Goal: Task Accomplishment & Management: Manage account settings

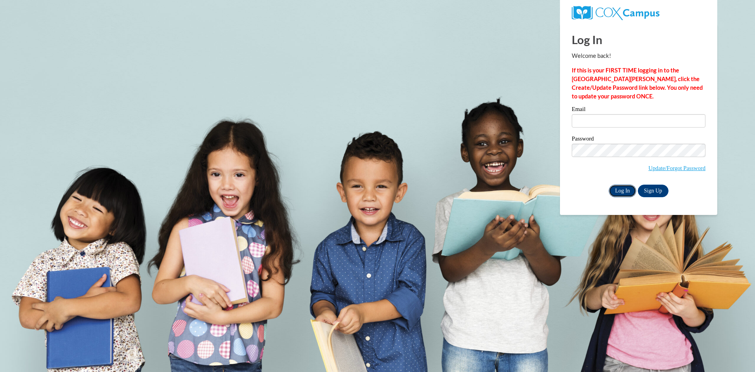
click at [620, 194] on input "Log In" at bounding box center [623, 190] width 28 height 13
click at [599, 124] on input "Email" at bounding box center [639, 120] width 134 height 13
type input "hotfelicia23@gmail.com"
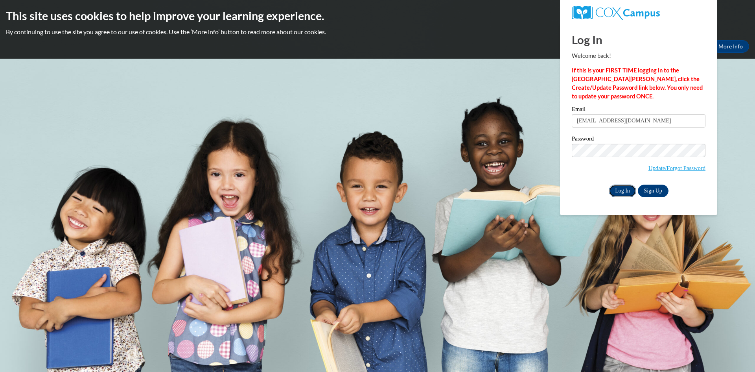
click at [624, 193] on input "Log In" at bounding box center [623, 190] width 28 height 13
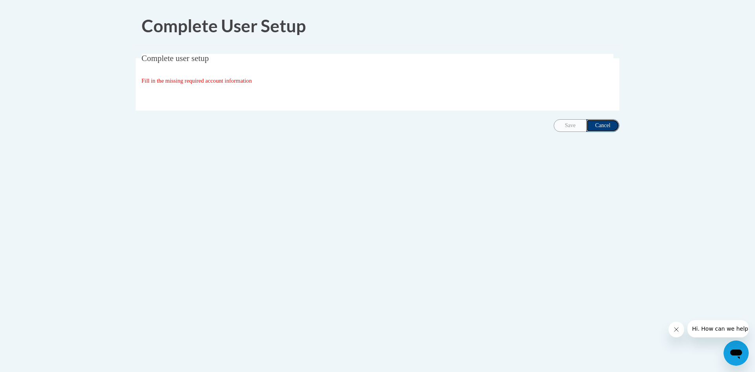
click at [607, 124] on input "Cancel" at bounding box center [602, 125] width 33 height 13
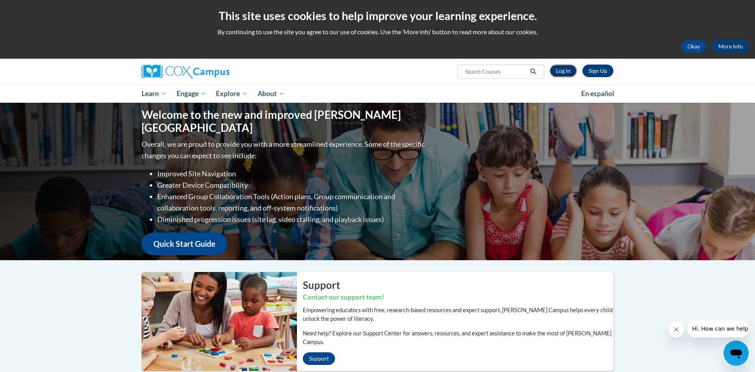
click at [570, 68] on link "Log In" at bounding box center [563, 70] width 27 height 13
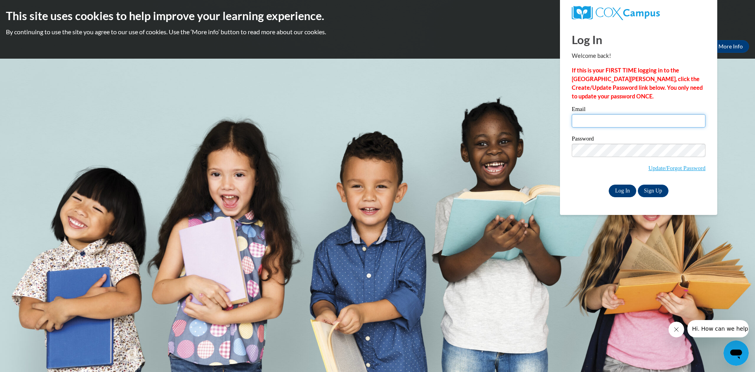
type input "[EMAIL_ADDRESS][DOMAIN_NAME]"
click at [622, 192] on input "Log In" at bounding box center [623, 190] width 28 height 13
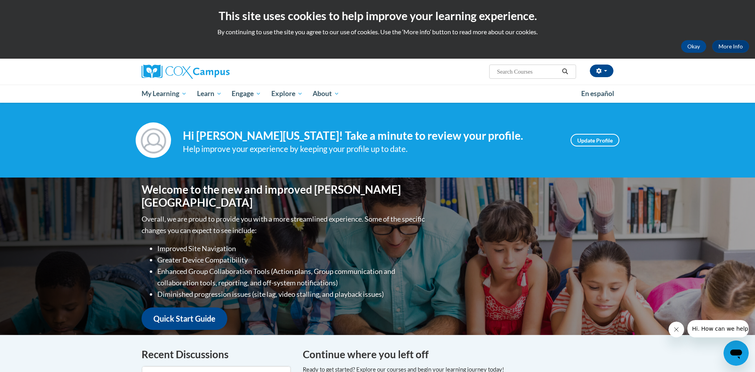
click at [506, 239] on div "Welcome to the new and improved Cox Campus Overall, we are proud to provide you…" at bounding box center [377, 255] width 495 height 157
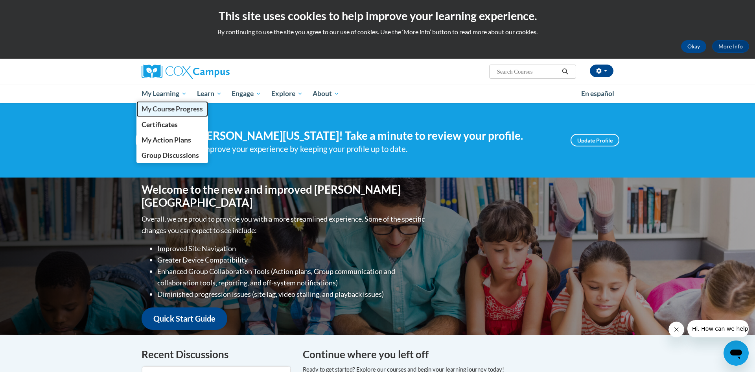
click at [169, 109] on span "My Course Progress" at bounding box center [172, 109] width 61 height 8
click at [164, 109] on span "My Course Progress" at bounding box center [172, 109] width 61 height 8
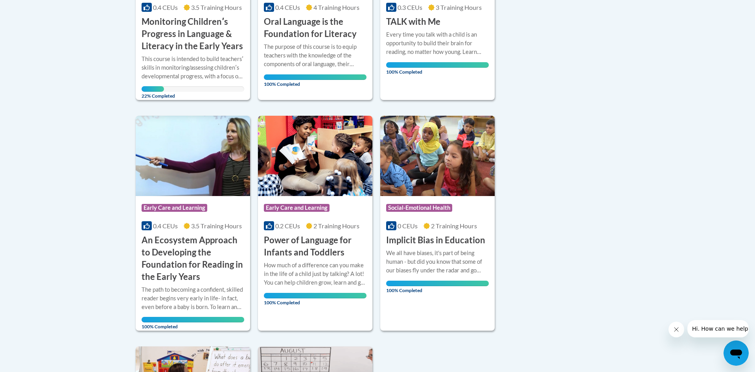
scroll to position [309, 0]
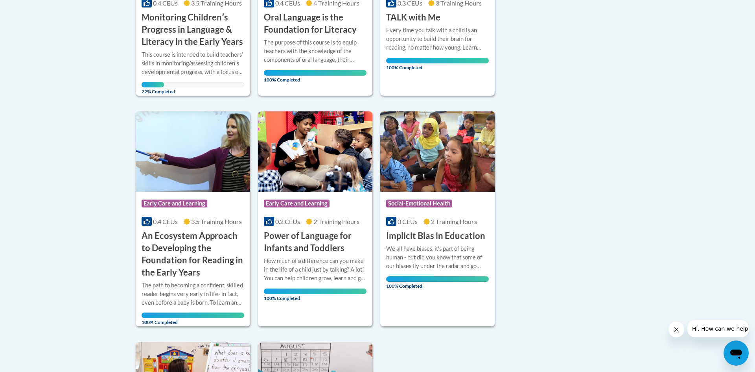
click at [749, 202] on body "This site uses cookies to help improve your learning experience. By continuing …" at bounding box center [377, 200] width 755 height 1018
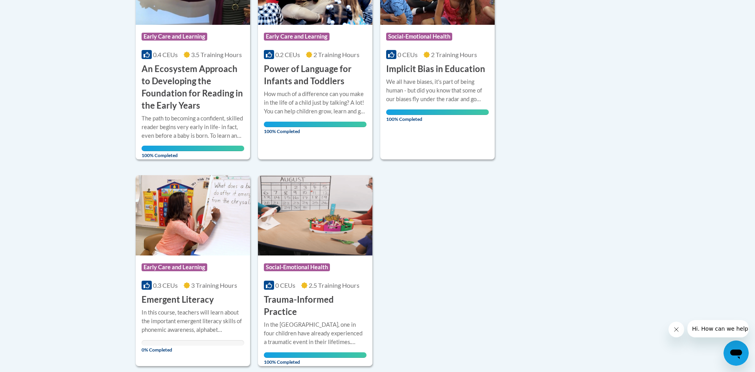
scroll to position [478, 0]
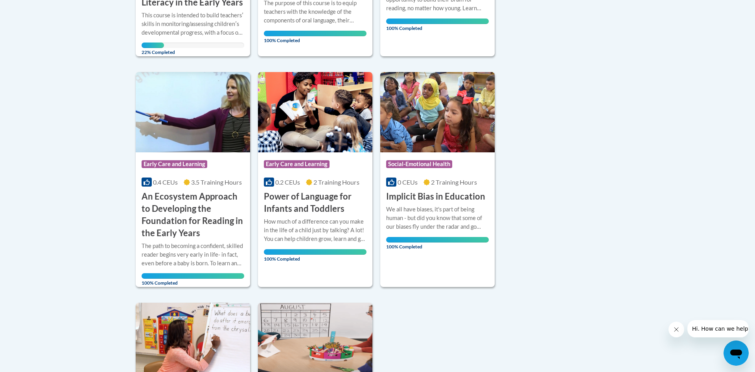
scroll to position [349, 0]
